Goal: Task Accomplishment & Management: Complete application form

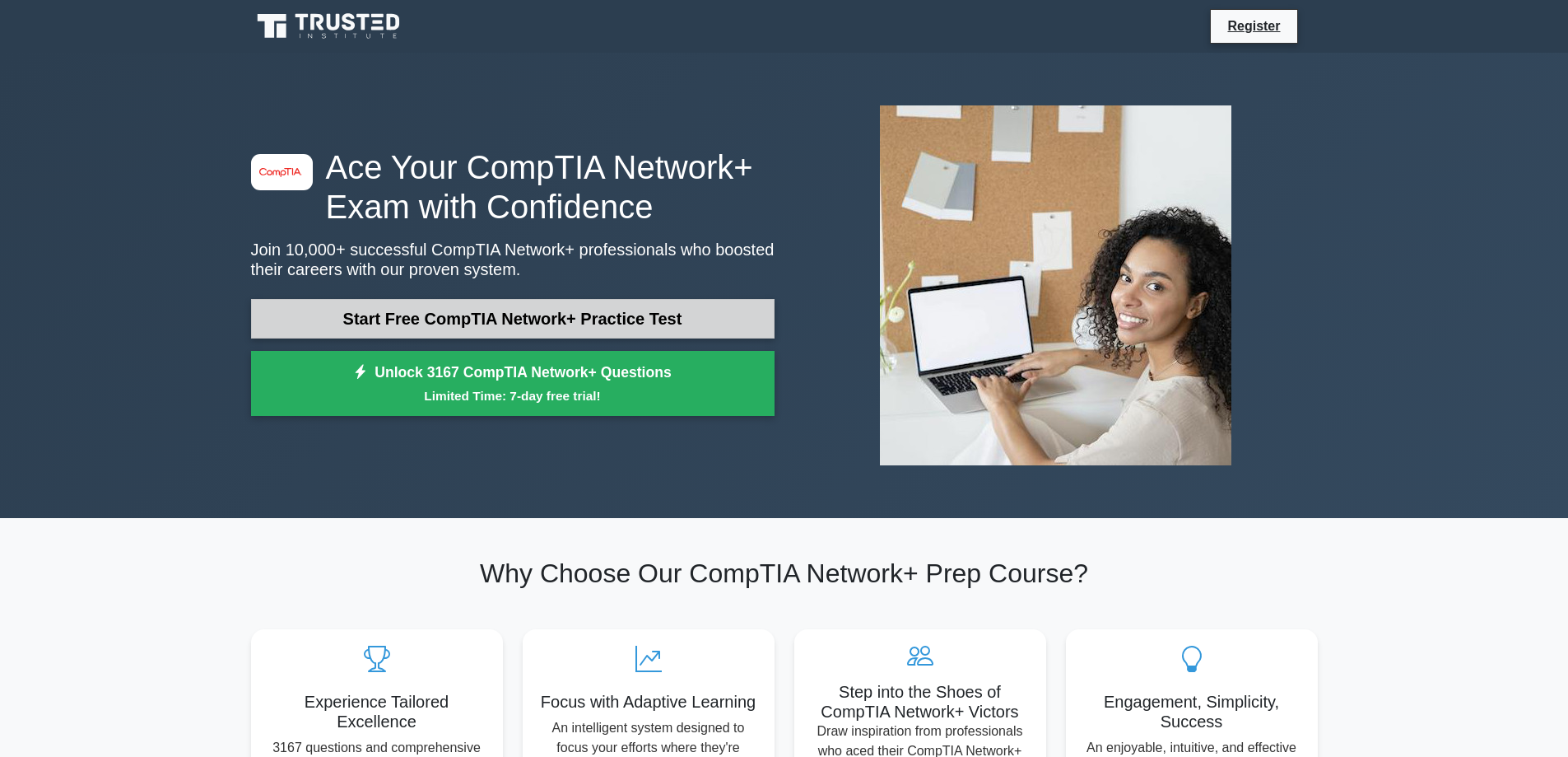
click at [498, 318] on link "Start Free CompTIA Network+ Practice Test" at bounding box center [513, 318] width 523 height 39
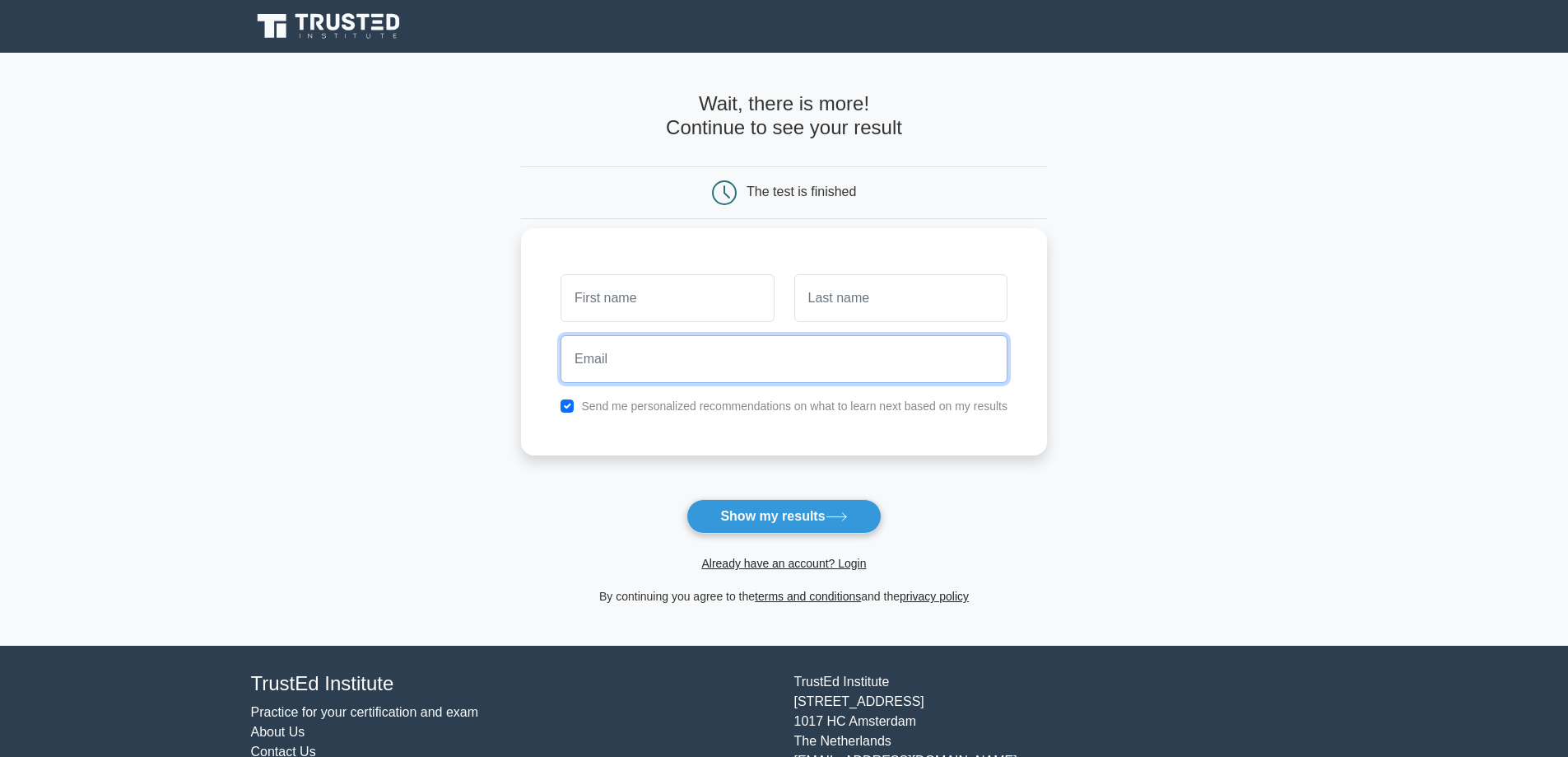
click at [638, 341] on input "email" at bounding box center [784, 358] width 447 height 48
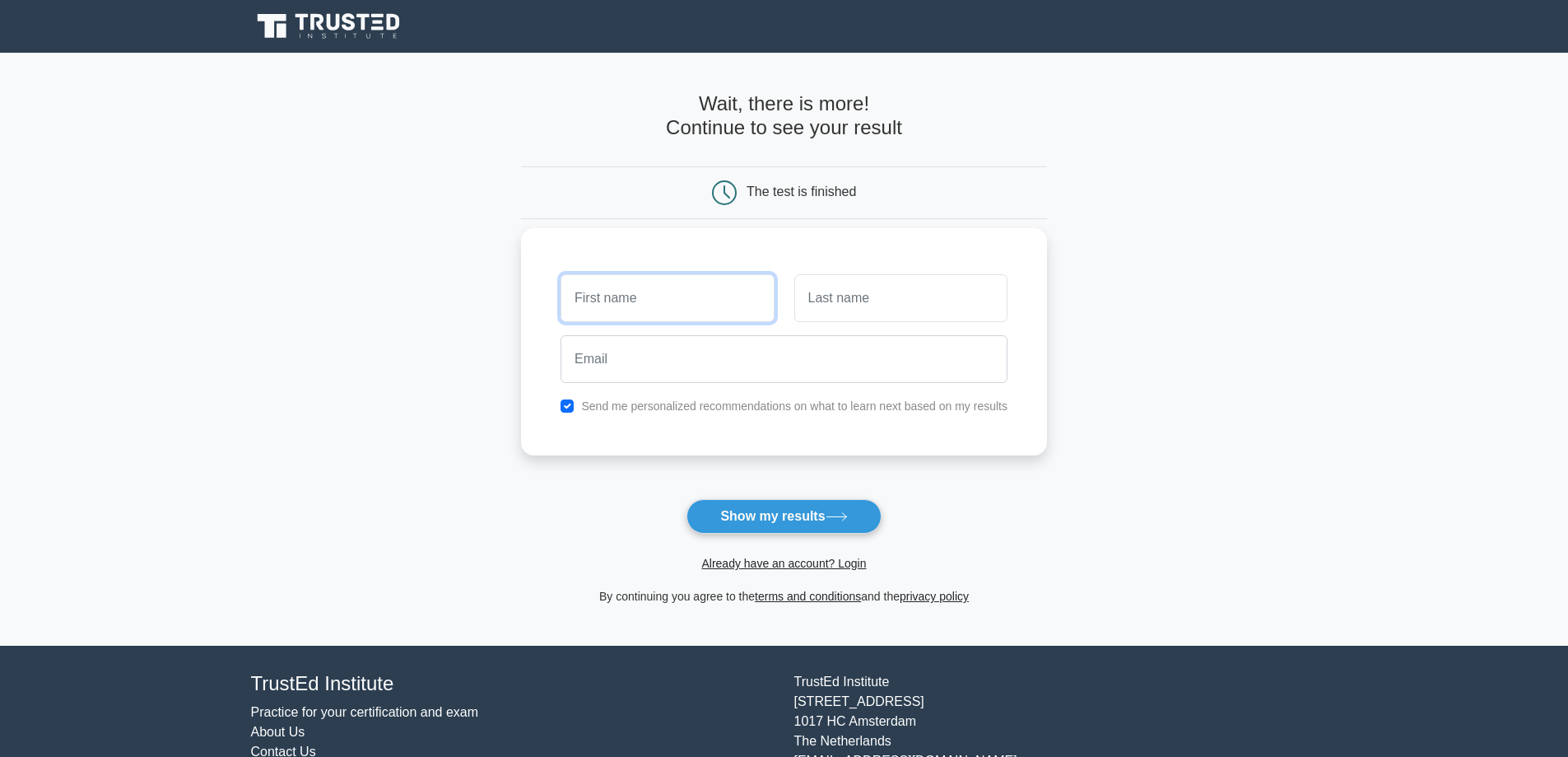
click at [643, 308] on input "text" at bounding box center [667, 297] width 213 height 48
click at [620, 306] on input "text" at bounding box center [667, 297] width 213 height 48
type input "Ka"
click at [879, 283] on input "text" at bounding box center [900, 297] width 213 height 48
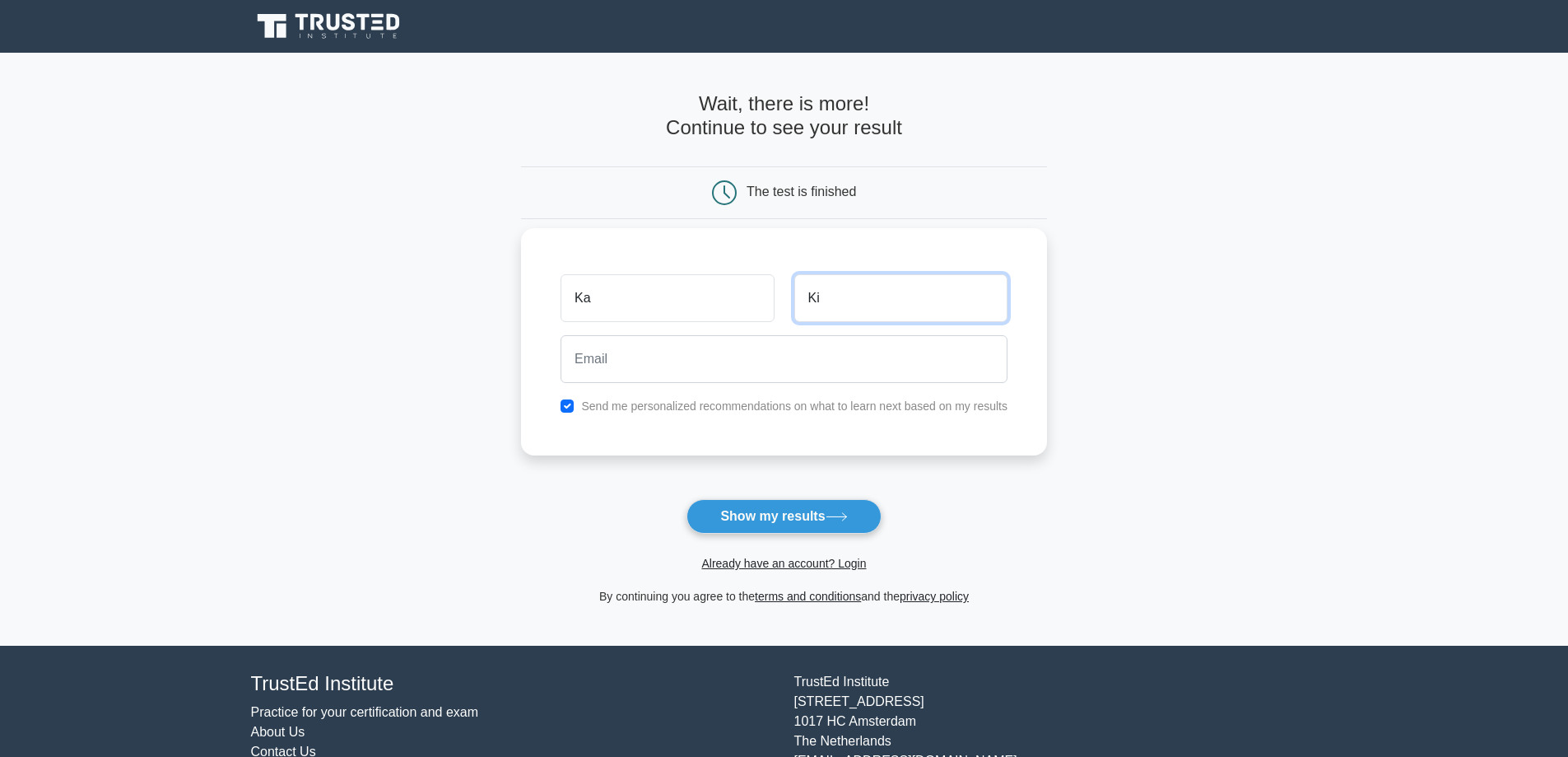
type input "Ki"
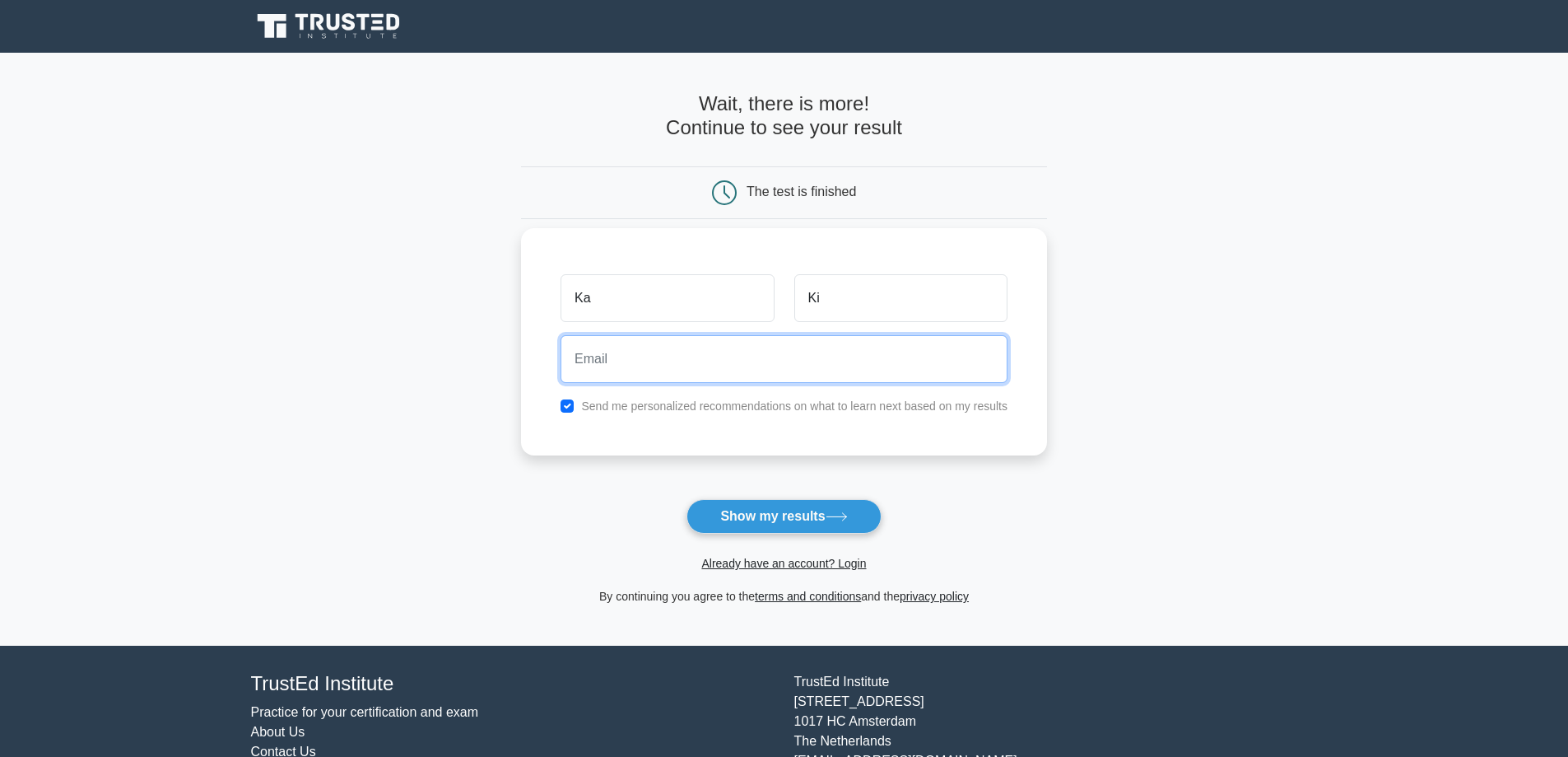
click at [637, 361] on input "email" at bounding box center [784, 358] width 447 height 48
drag, startPoint x: 795, startPoint y: 358, endPoint x: 494, endPoint y: 364, distance: 301.1
click at [494, 364] on main "Wait, there is more! Continue to see your result The test is finished Ka Ki" at bounding box center [784, 350] width 1568 height 593
type input "[EMAIL_ADDRESS][DOMAIN_NAME]"
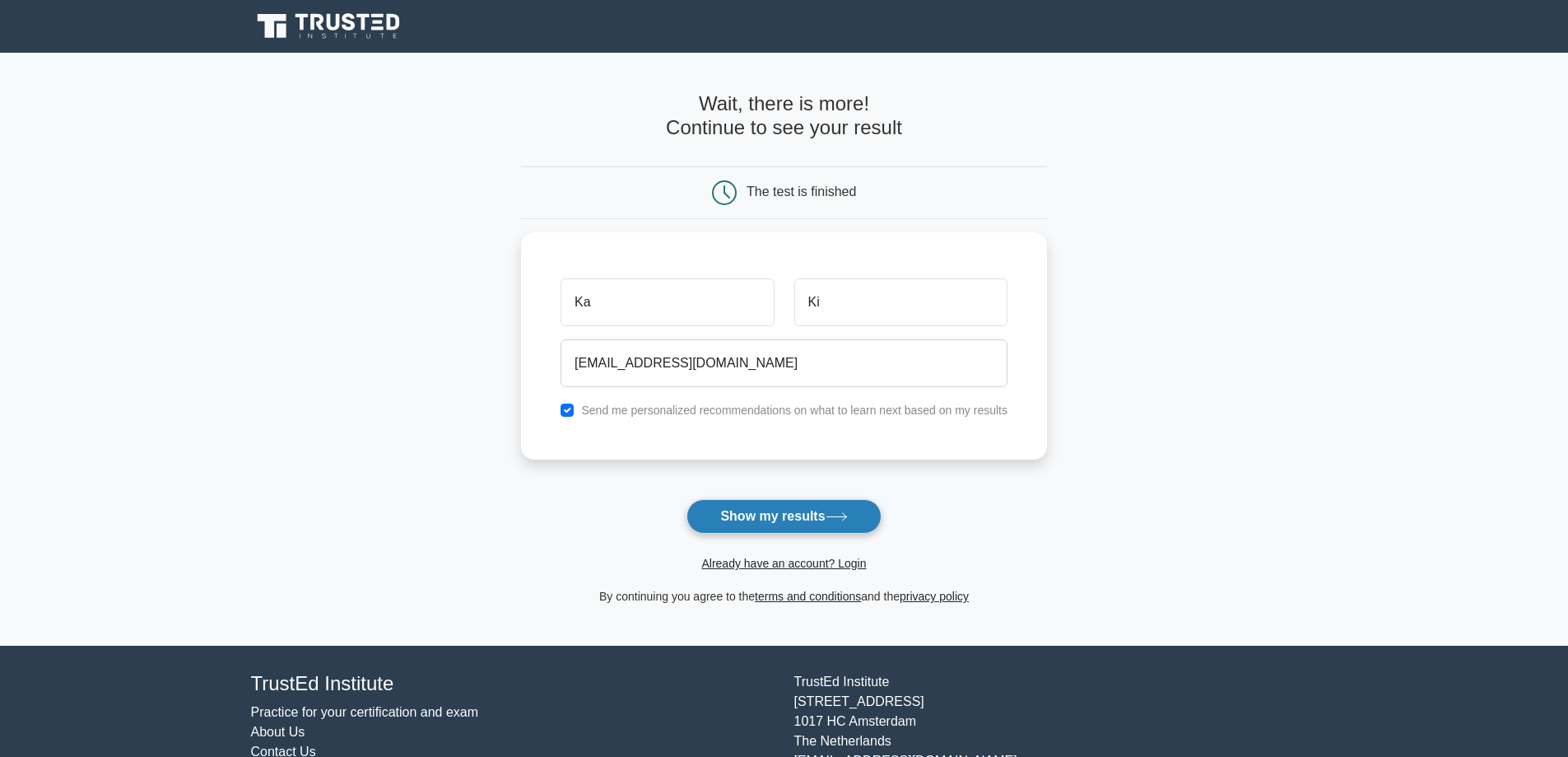
click at [730, 509] on button "Show my results" at bounding box center [784, 515] width 194 height 34
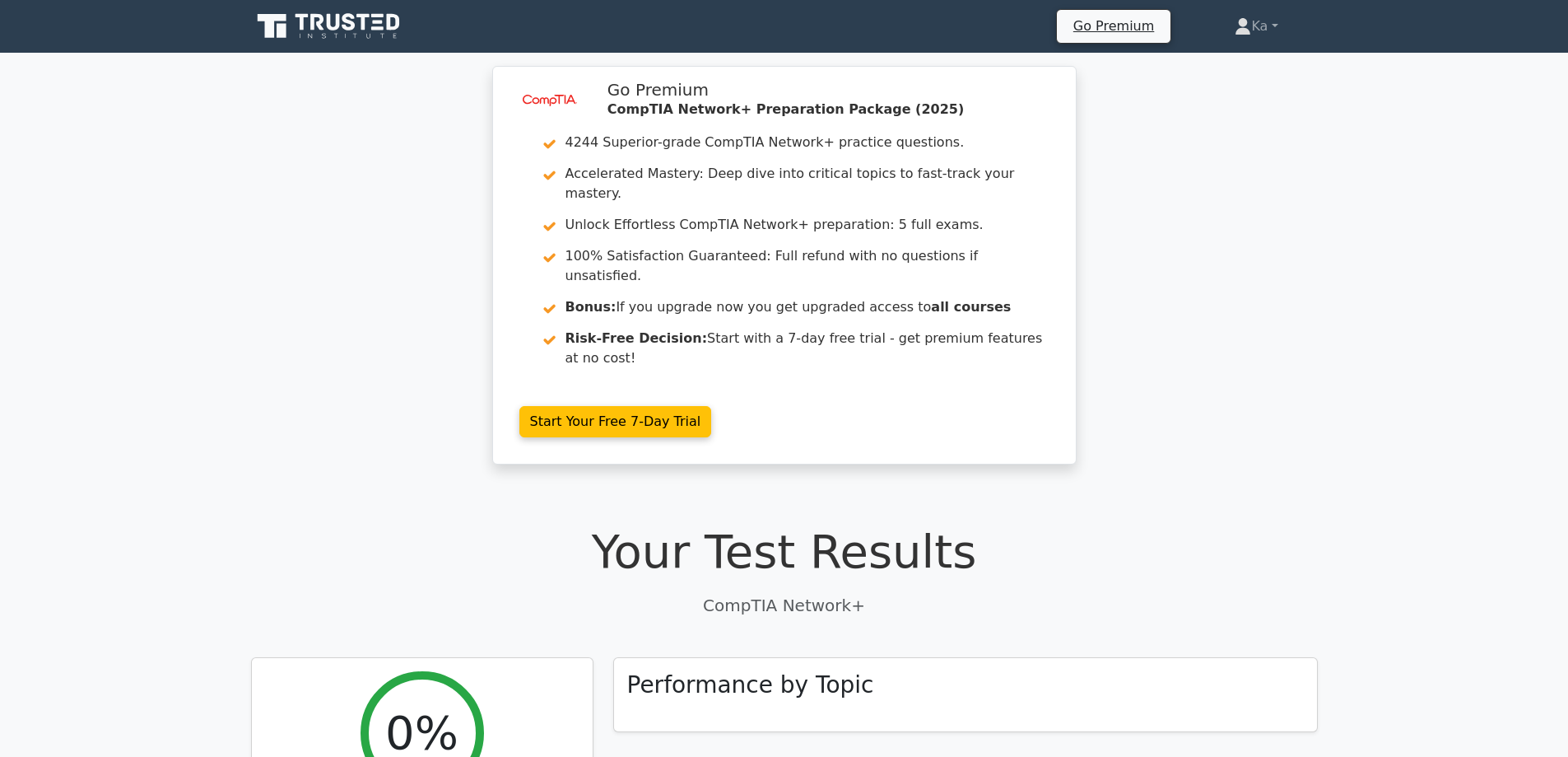
click at [334, 402] on div "image/svg+xml Go Premium CompTIA Network+ Preparation Package (2025) 4244 Super…" at bounding box center [784, 275] width 1568 height 418
click at [1240, 32] on icon at bounding box center [1243, 31] width 15 height 7
click at [1249, 81] on link "Settings" at bounding box center [1261, 91] width 130 height 27
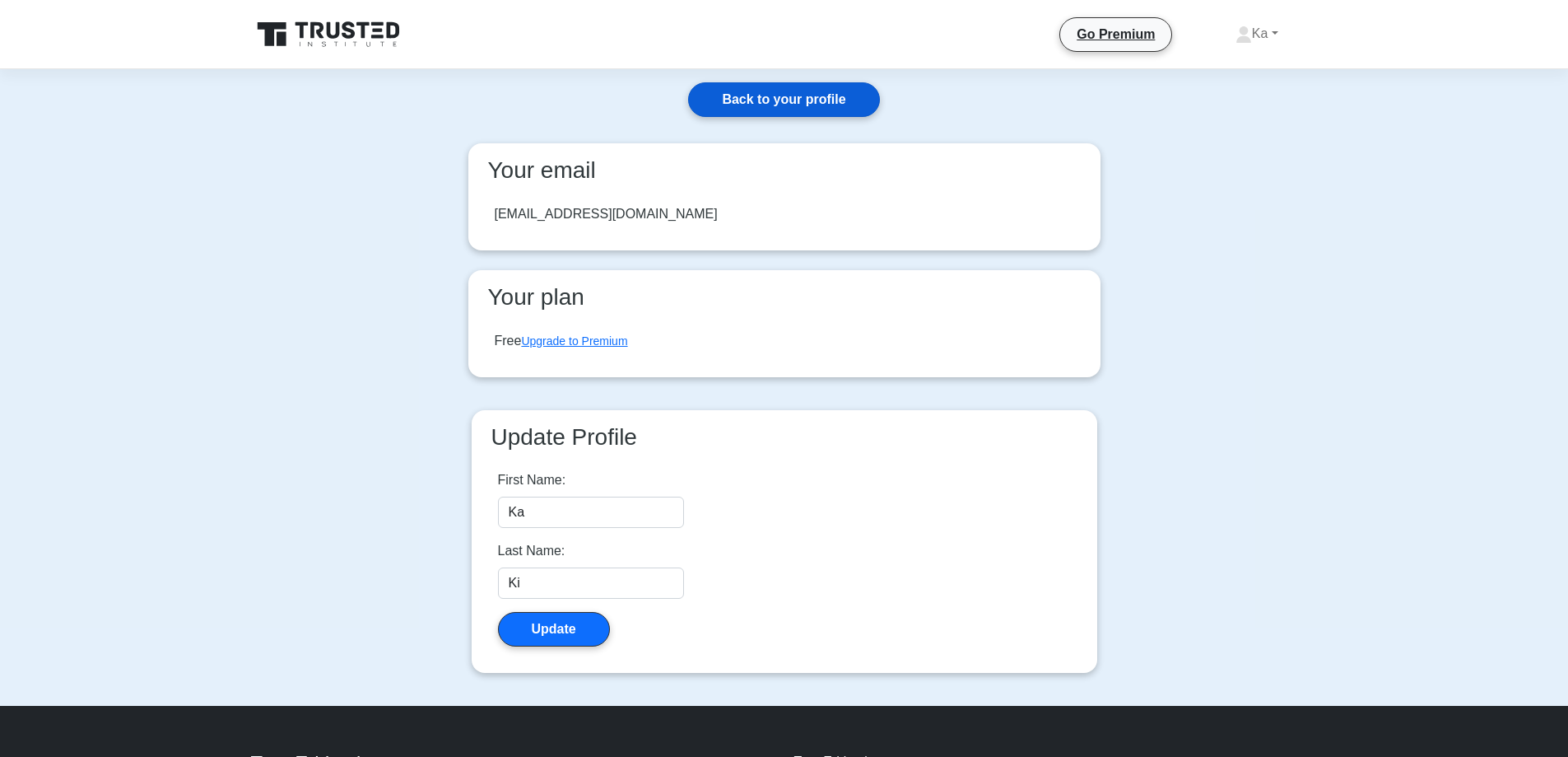
click at [788, 104] on link "Back to your profile" at bounding box center [784, 99] width 191 height 34
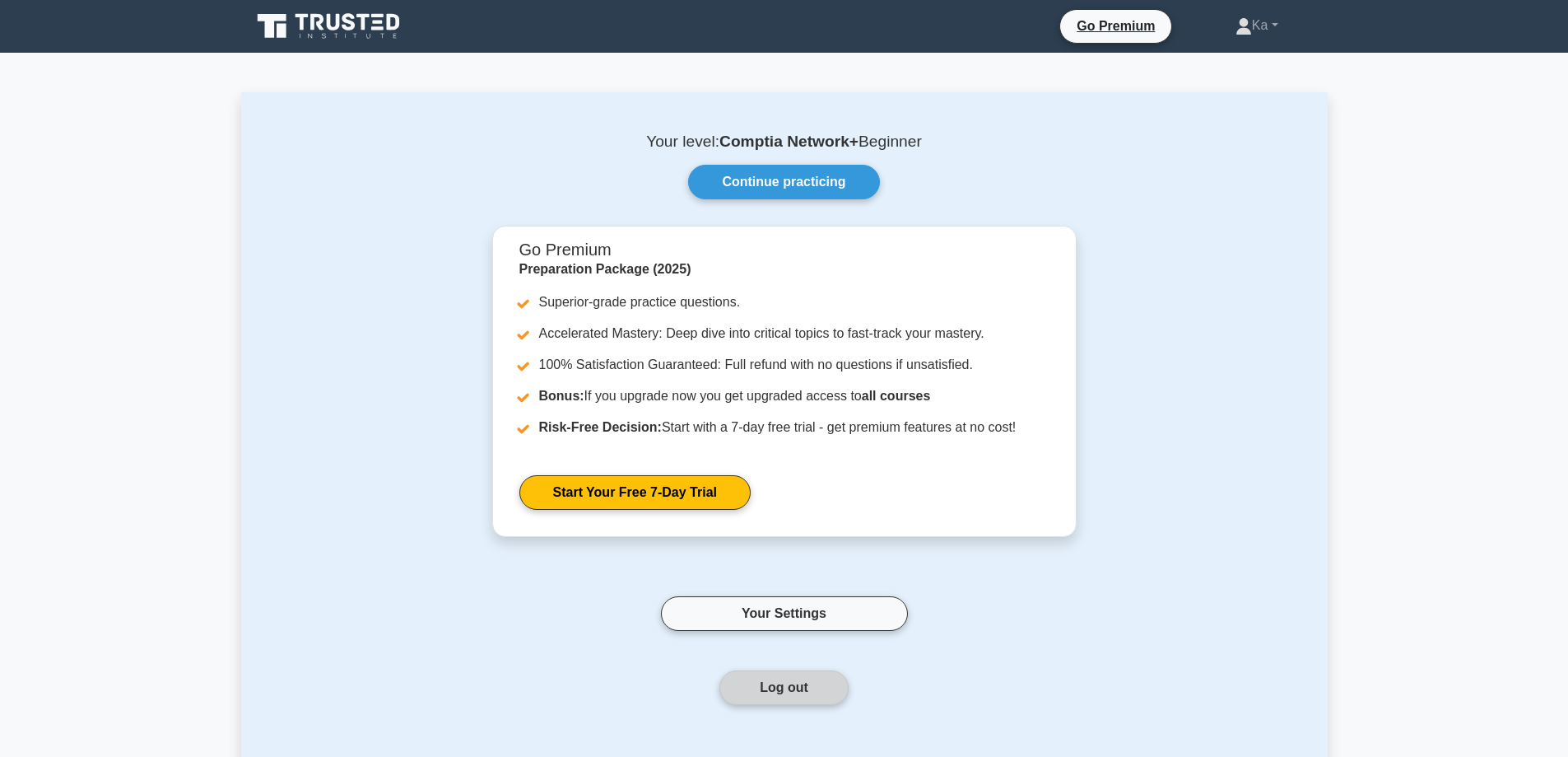
click at [791, 686] on button "Log out" at bounding box center [784, 687] width 130 height 34
